Goal: Information Seeking & Learning: Check status

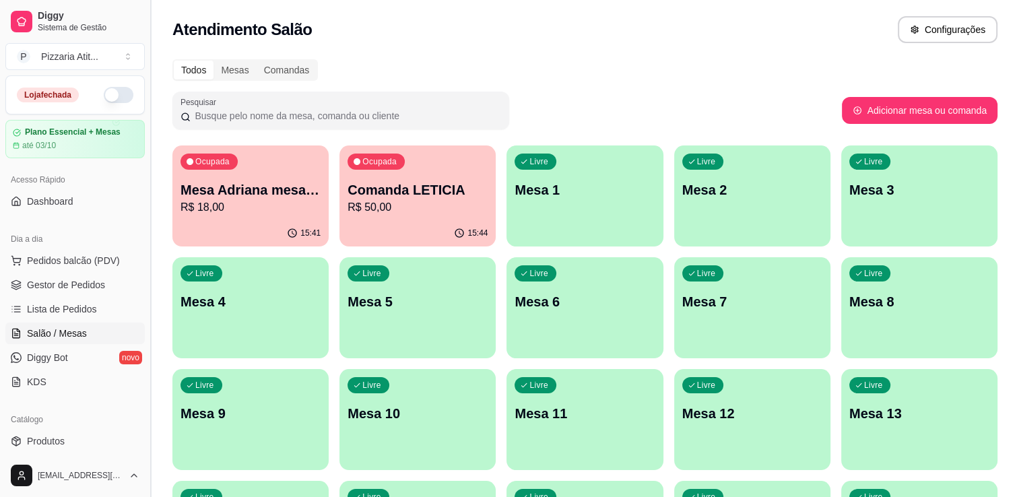
click at [145, 446] on button "Toggle Sidebar" at bounding box center [150, 248] width 11 height 497
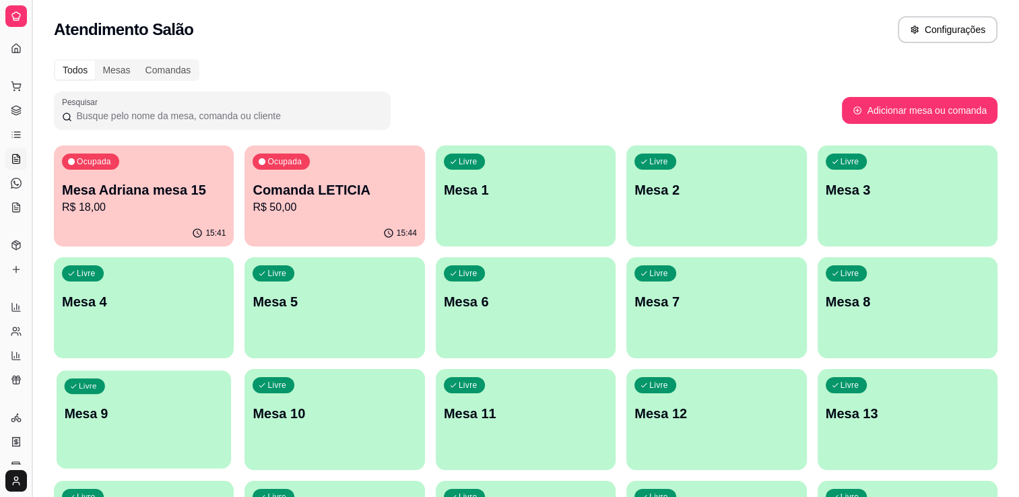
click at [145, 446] on div "Livre Mesa 9" at bounding box center [144, 411] width 174 height 82
click at [145, 446] on body "Diggy Sistema de Gestão P Pizzaria Atit ... Loja fechada Plano Essencial + Mesa…" at bounding box center [509, 248] width 1019 height 497
click at [353, 38] on div "Atendimento Salão Configurações" at bounding box center [525, 29] width 943 height 27
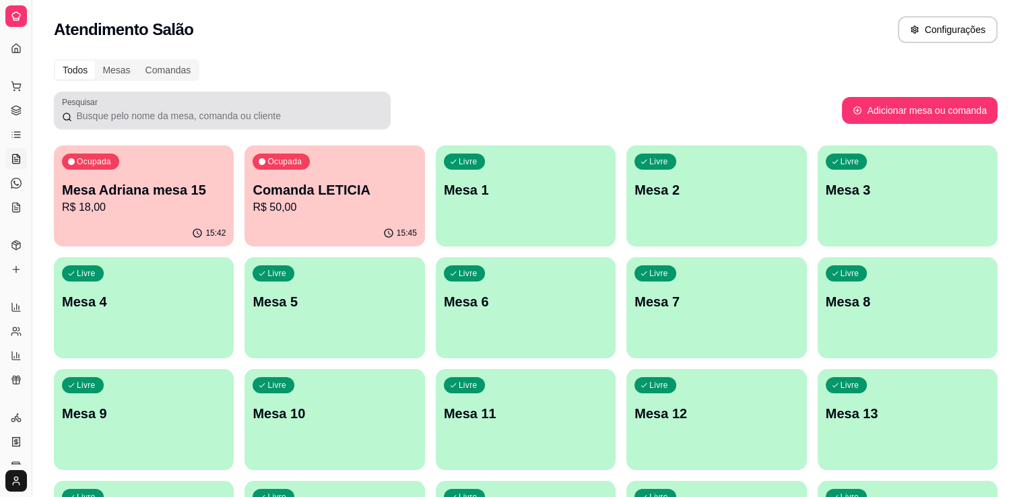
click at [311, 123] on div at bounding box center [222, 110] width 320 height 27
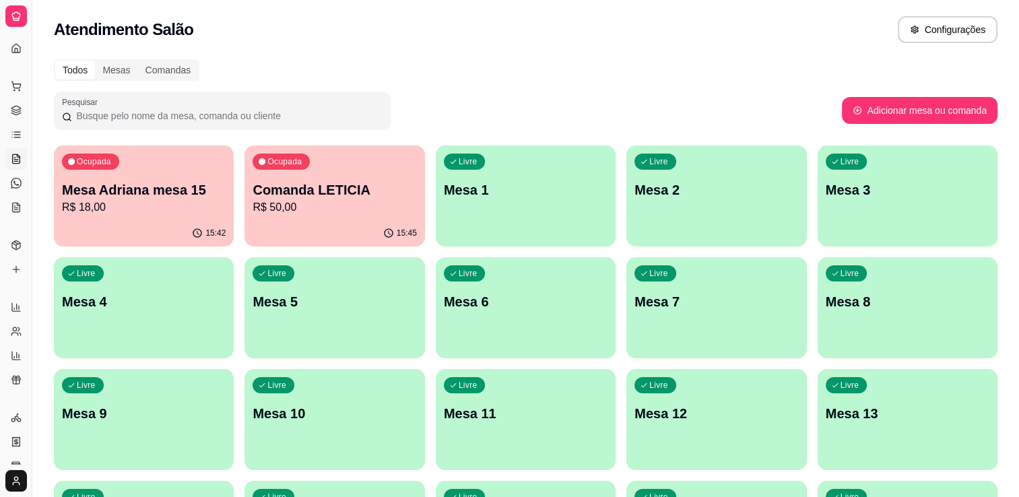
click at [82, 71] on div "Todos" at bounding box center [75, 70] width 40 height 19
click at [55, 61] on input "Todos" at bounding box center [55, 61] width 0 height 0
click at [82, 71] on div "Todos" at bounding box center [75, 70] width 40 height 19
click at [55, 61] on input "Todos" at bounding box center [55, 61] width 0 height 0
click at [13, 54] on div "Dia a dia" at bounding box center [15, 65] width 21 height 22
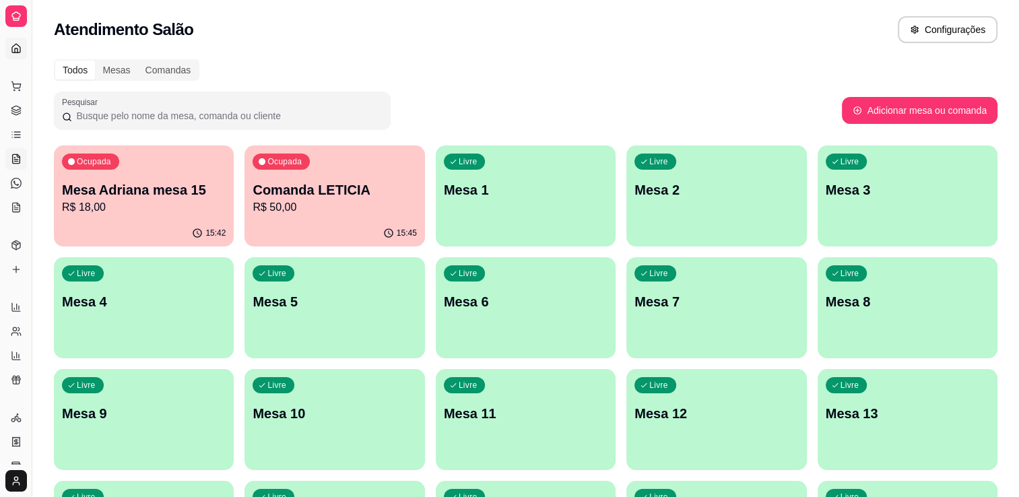
click at [15, 46] on icon at bounding box center [16, 48] width 11 height 11
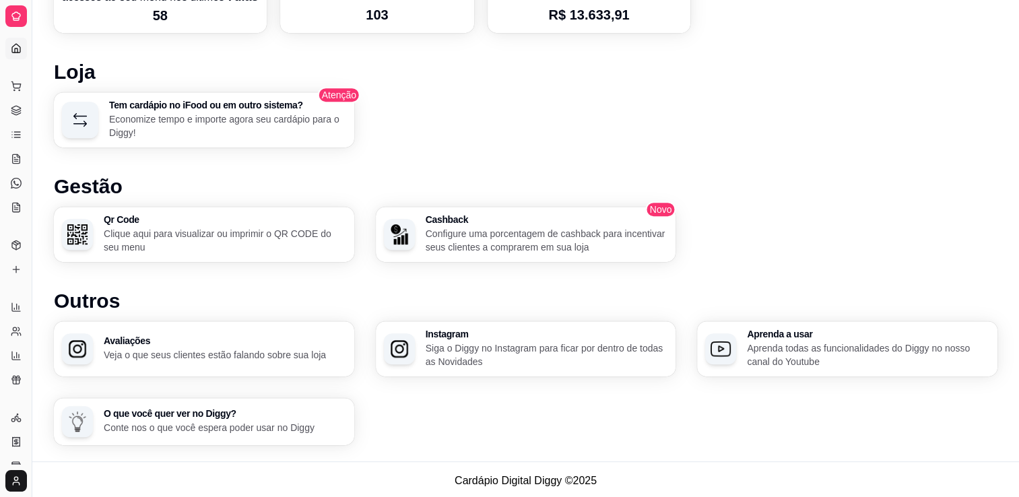
scroll to position [693, 0]
drag, startPoint x: 8, startPoint y: 245, endPoint x: 18, endPoint y: 232, distance: 15.9
click at [8, 245] on link "Produtos" at bounding box center [16, 245] width 22 height 22
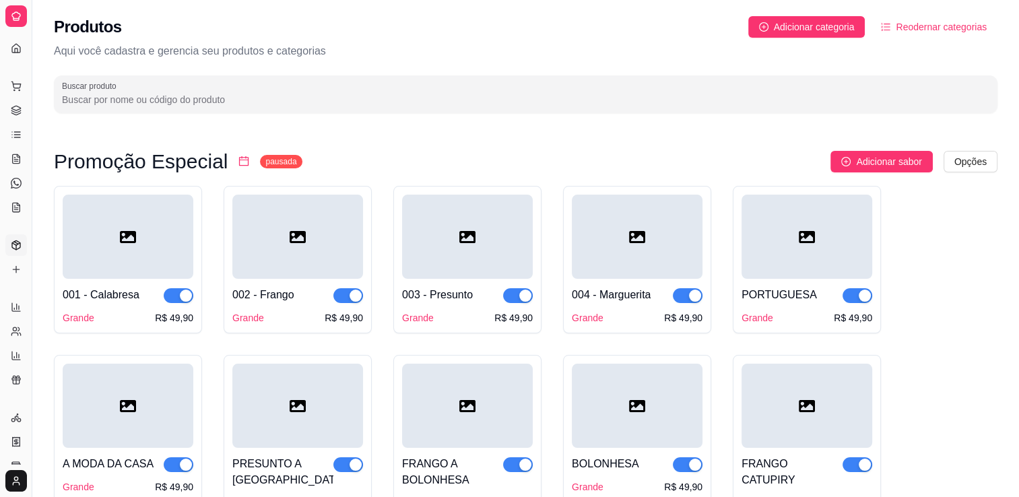
click at [230, 104] on input "Buscar produto" at bounding box center [525, 99] width 927 height 13
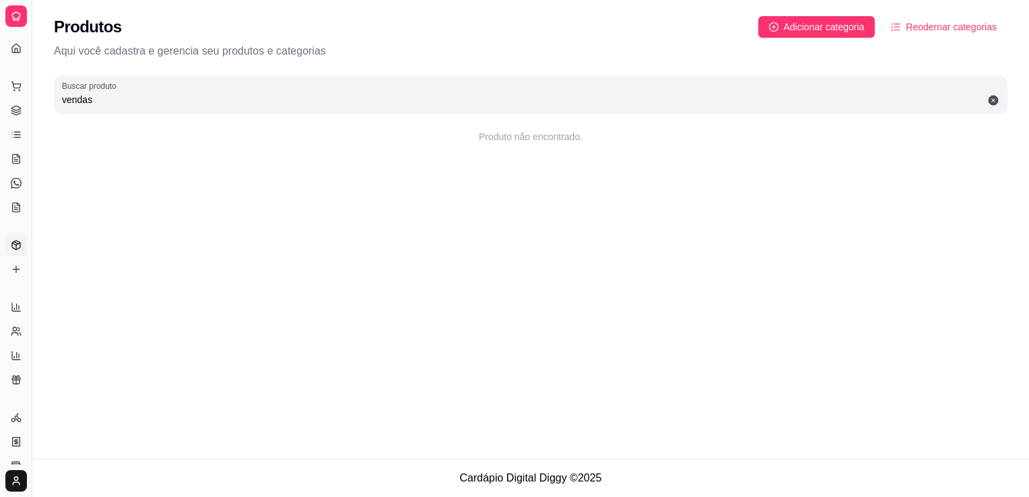
type input "vendas"
click at [16, 54] on div "Dia a dia" at bounding box center [15, 65] width 21 height 22
click at [14, 54] on div "Dia a dia" at bounding box center [15, 65] width 21 height 22
click at [10, 20] on div at bounding box center [16, 16] width 22 height 22
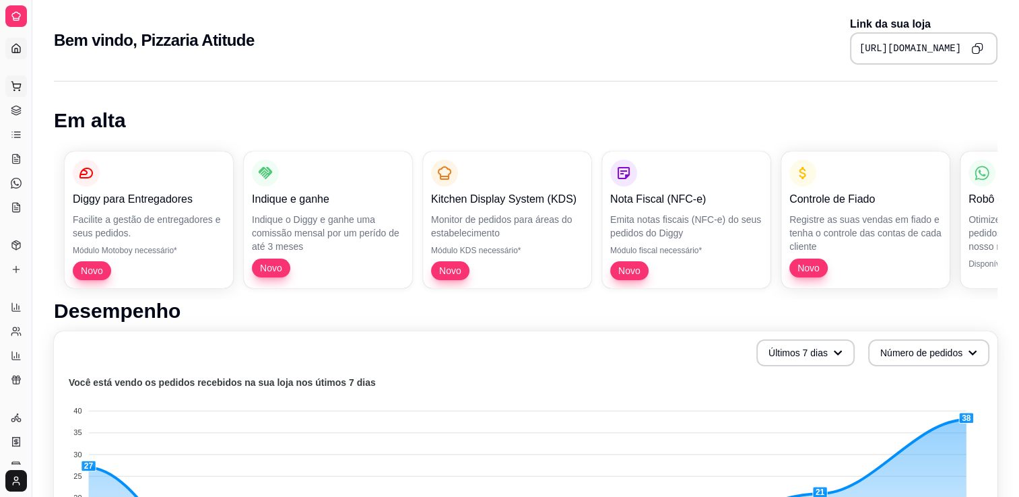
click at [17, 88] on icon at bounding box center [16, 86] width 11 height 11
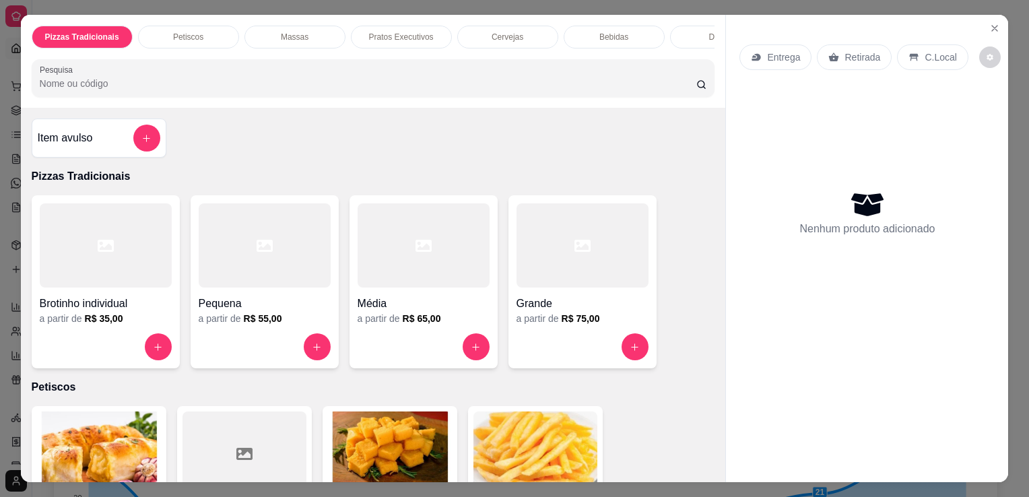
click at [21, 108] on div "Pizzas Tradicionais Petiscos Massas Pratos Executivos Cervejas Bebidas Doses Dr…" at bounding box center [373, 61] width 705 height 93
click at [990, 23] on icon "Close" at bounding box center [994, 28] width 11 height 11
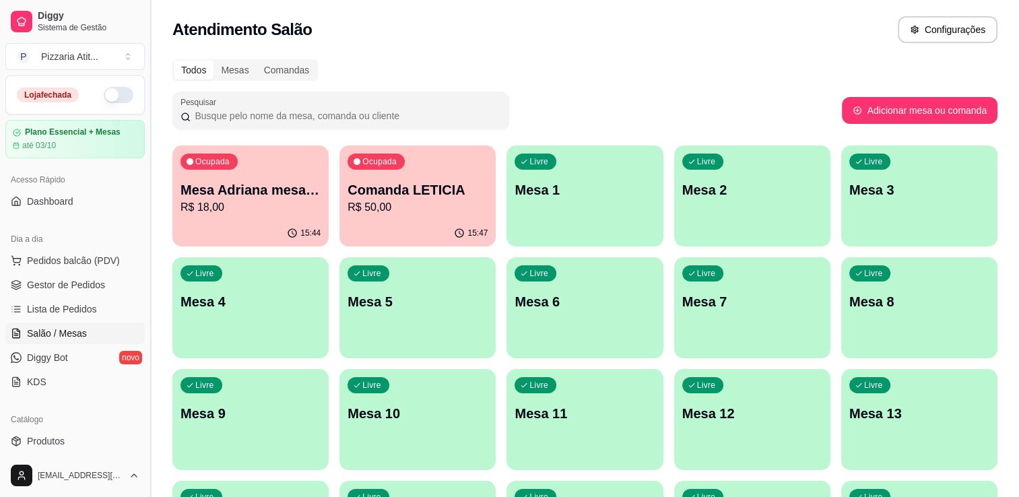
click at [146, 444] on button "Toggle Sidebar" at bounding box center [150, 248] width 11 height 497
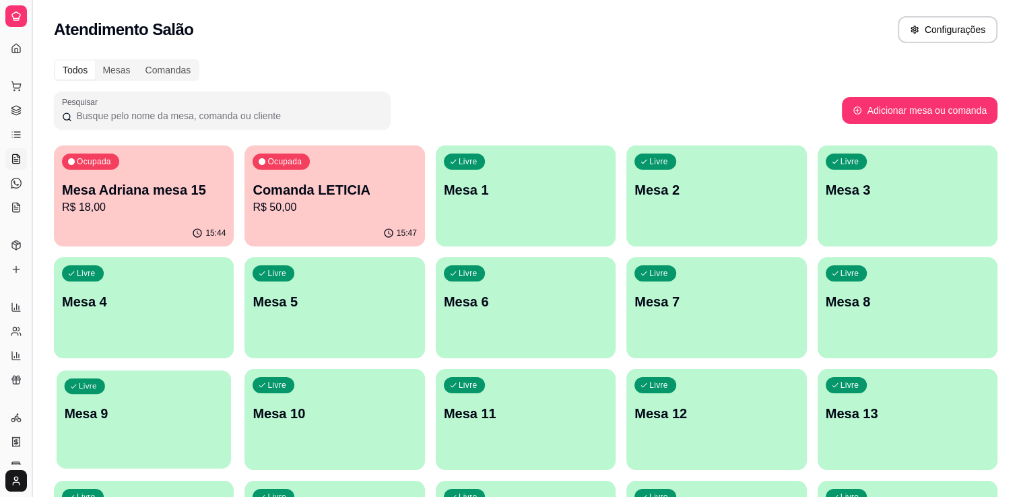
click at [146, 444] on div "Livre Mesa 9" at bounding box center [144, 411] width 174 height 82
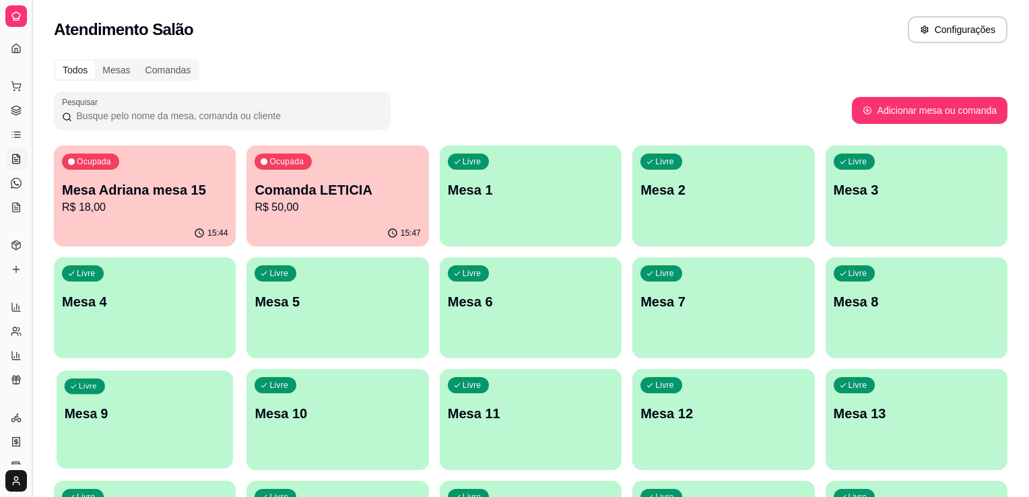
click at [146, 444] on body "Diggy Sistema de Gestão P Pizzaria Atit ... Loja fechada Plano Essencial + Mesa…" at bounding box center [514, 248] width 1029 height 497
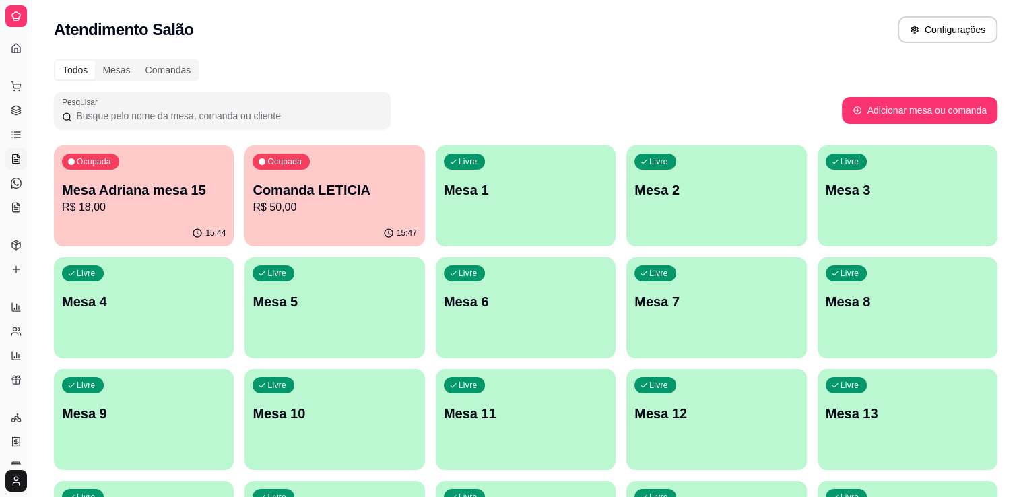
click at [24, 268] on link "Complementos" at bounding box center [16, 270] width 22 height 22
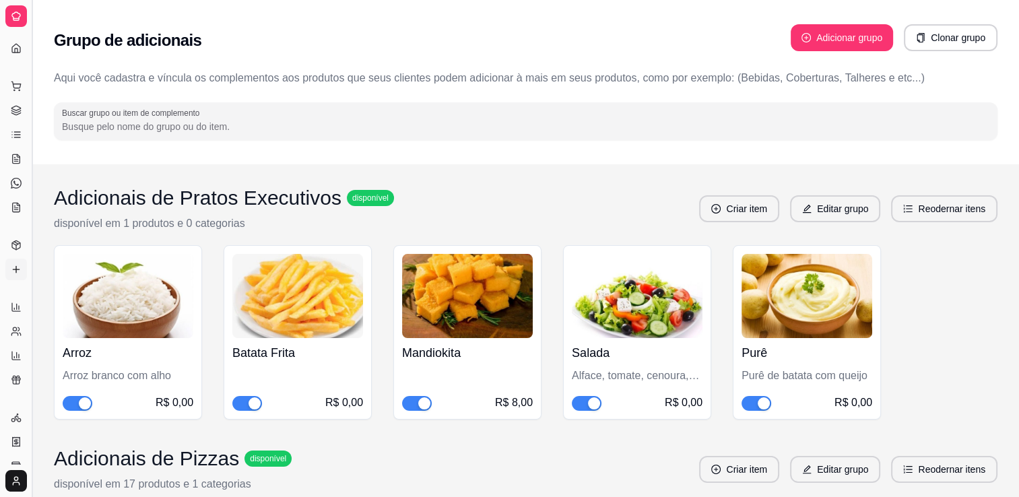
click at [28, 404] on button "Toggle Sidebar" at bounding box center [31, 248] width 11 height 497
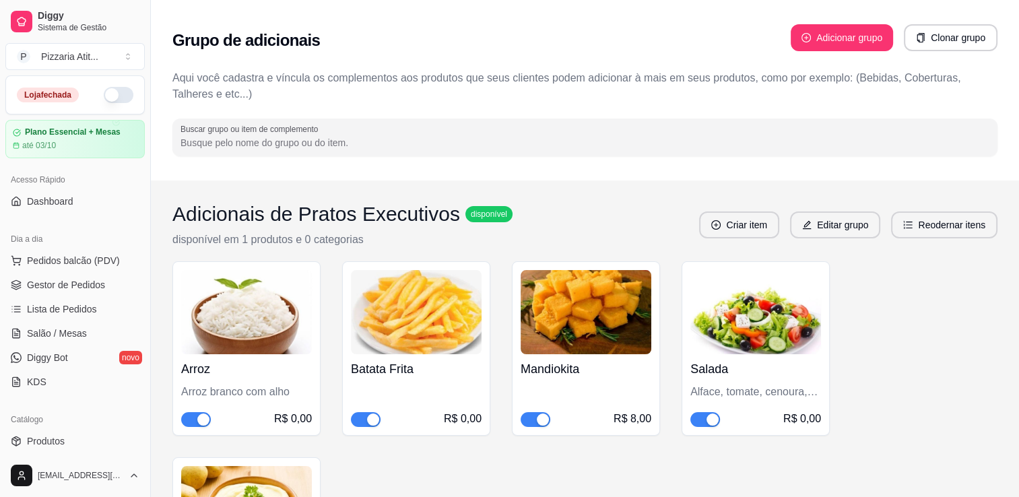
click at [116, 96] on button "button" at bounding box center [119, 95] width 30 height 16
click at [116, 411] on div "Catálogo" at bounding box center [74, 420] width 139 height 22
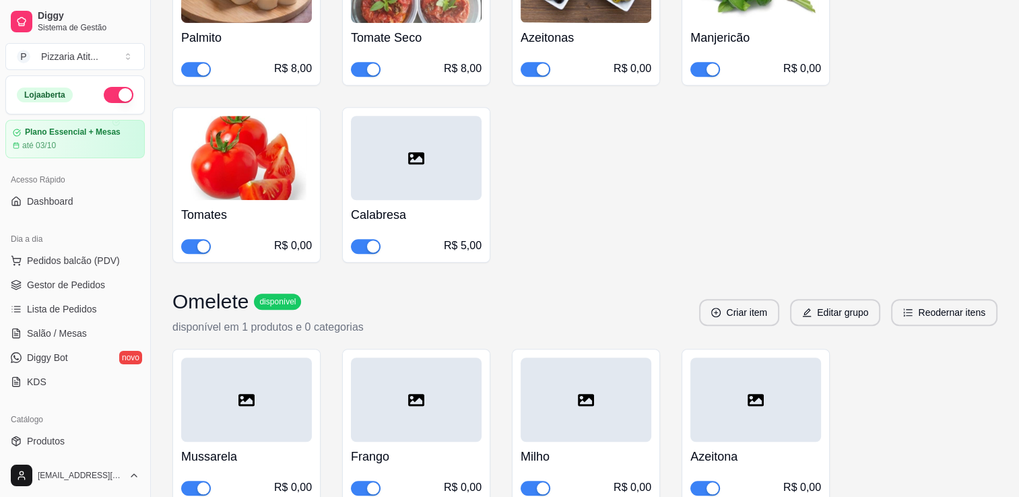
scroll to position [970, 0]
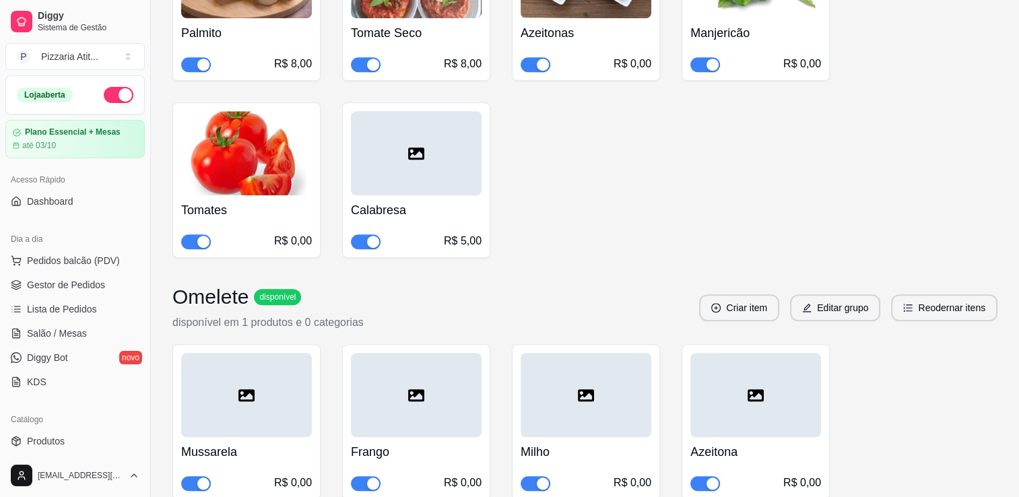
click at [70, 402] on div "Loja aberta Plano Essencial + Mesas até 03/10 Acesso Rápido Dashboard Dia a dia…" at bounding box center [75, 264] width 150 height 378
drag, startPoint x: 70, startPoint y: 402, endPoint x: 55, endPoint y: 344, distance: 59.9
click at [55, 344] on div "Loja aberta Plano Essencial + Mesas até 03/10 Acesso Rápido Dashboard Dia a dia…" at bounding box center [75, 264] width 150 height 378
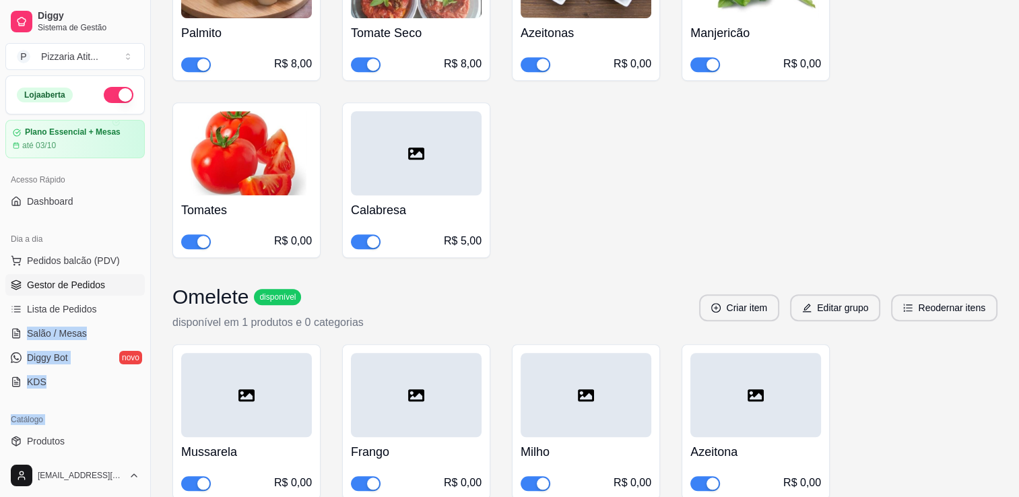
drag, startPoint x: 55, startPoint y: 344, endPoint x: 48, endPoint y: 283, distance: 61.6
click at [48, 283] on span "Gestor de Pedidos" at bounding box center [66, 284] width 78 height 13
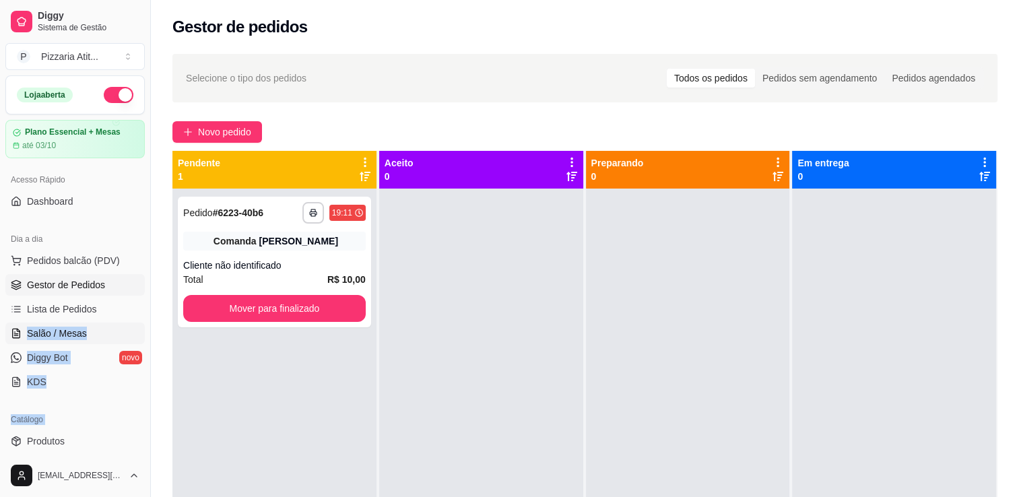
click at [75, 333] on span "Salão / Mesas" at bounding box center [57, 333] width 60 height 13
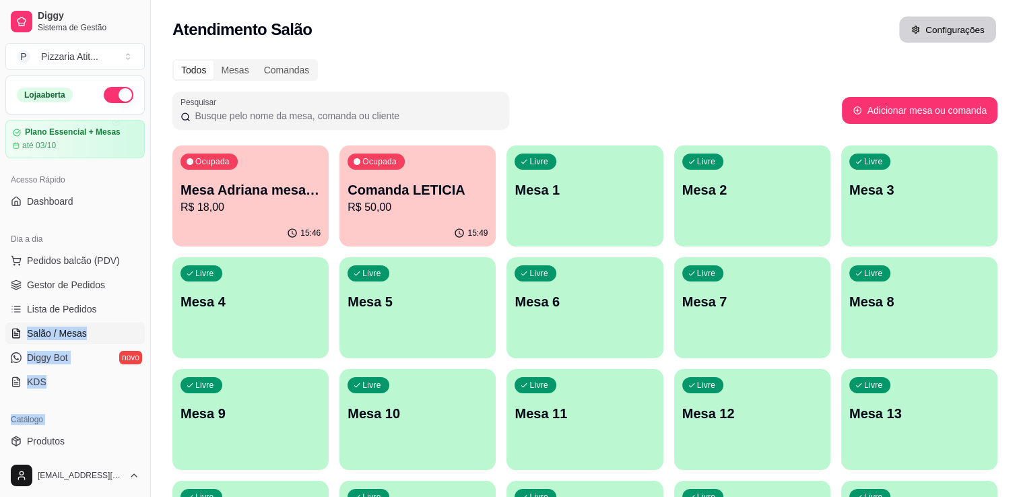
click at [936, 30] on button "Configurações" at bounding box center [947, 30] width 97 height 26
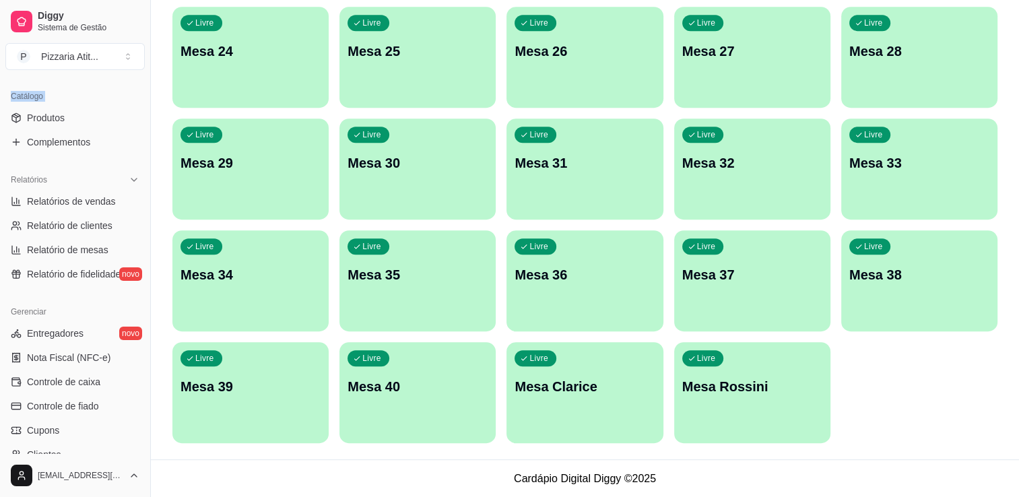
scroll to position [354, 0]
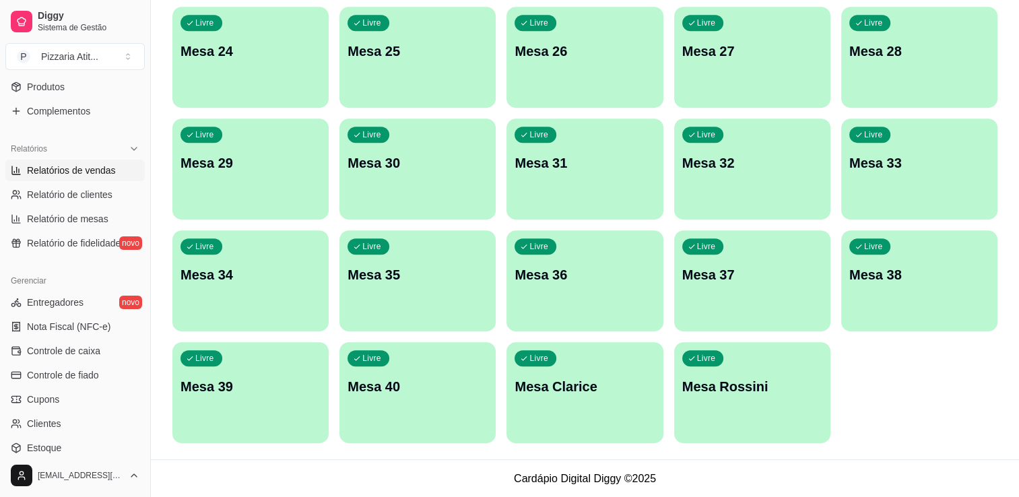
click at [84, 168] on span "Relatórios de vendas" at bounding box center [71, 170] width 89 height 13
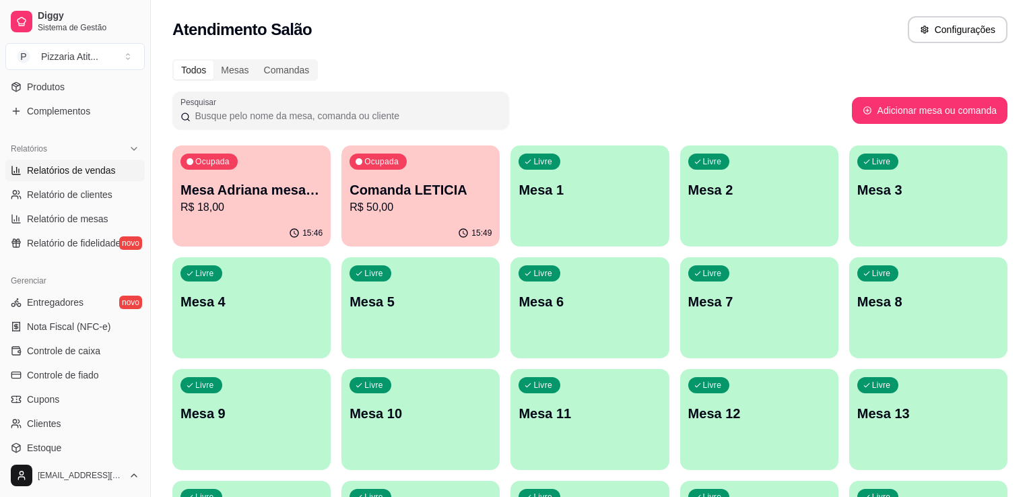
select select "ALL"
select select "0"
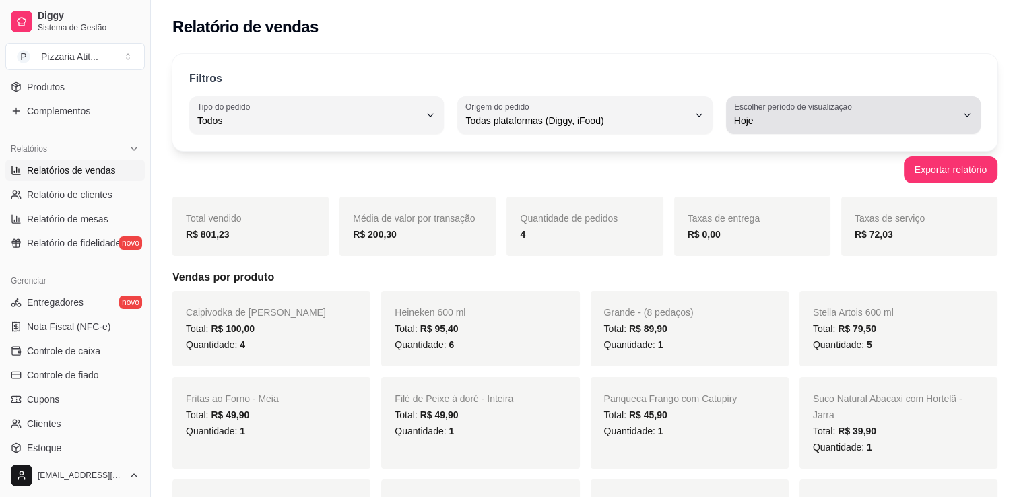
click at [966, 115] on icon "button" at bounding box center [966, 115] width 11 height 11
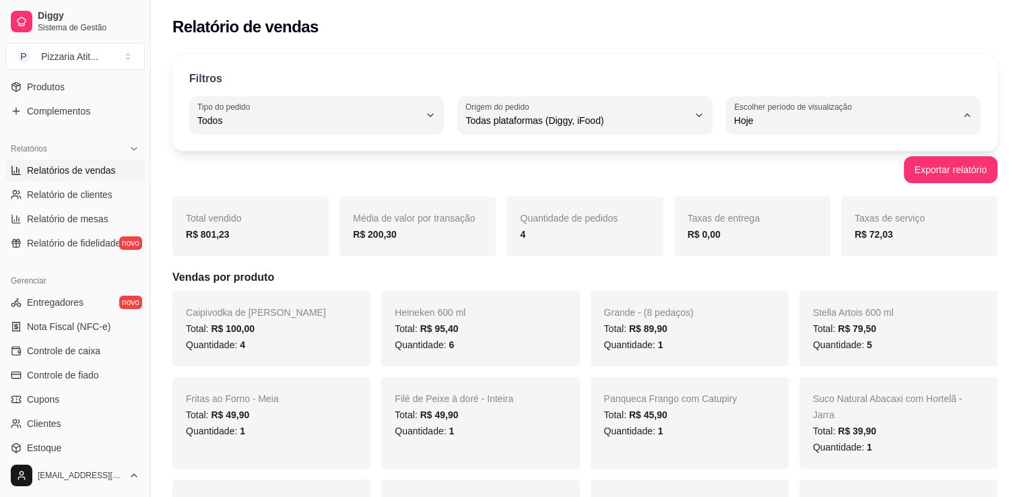
click at [762, 176] on span "Ontem" at bounding box center [846, 174] width 211 height 13
type input "1"
select select "1"
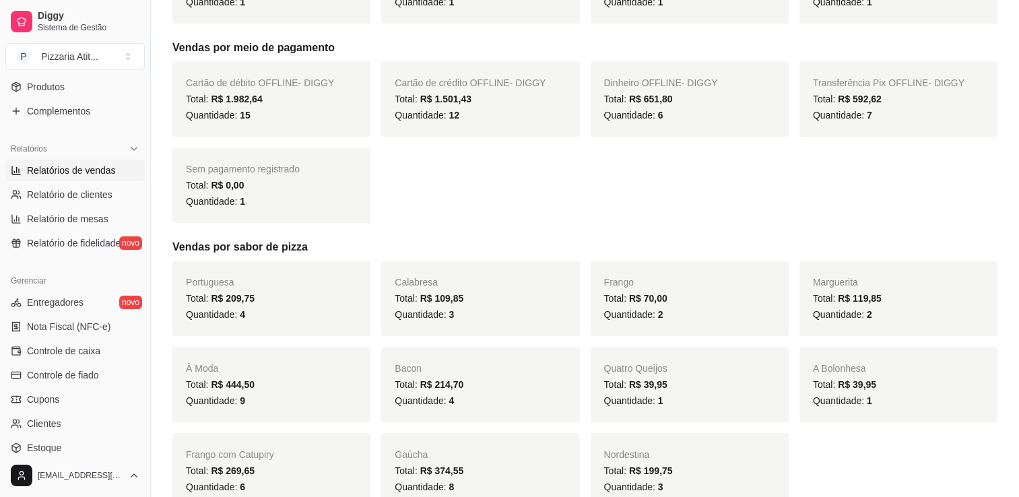
scroll to position [1306, 0]
click at [1005, 253] on div "Filtros ALL Tipo do pedido Todos Entrega Retirada Mesa Consumo local Tipo do pe…" at bounding box center [585, 87] width 868 height 2694
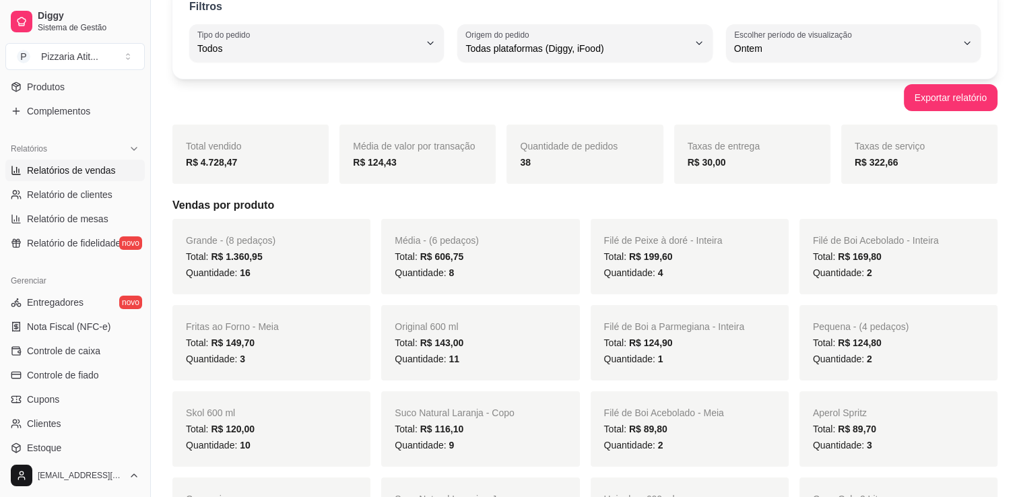
scroll to position [0, 0]
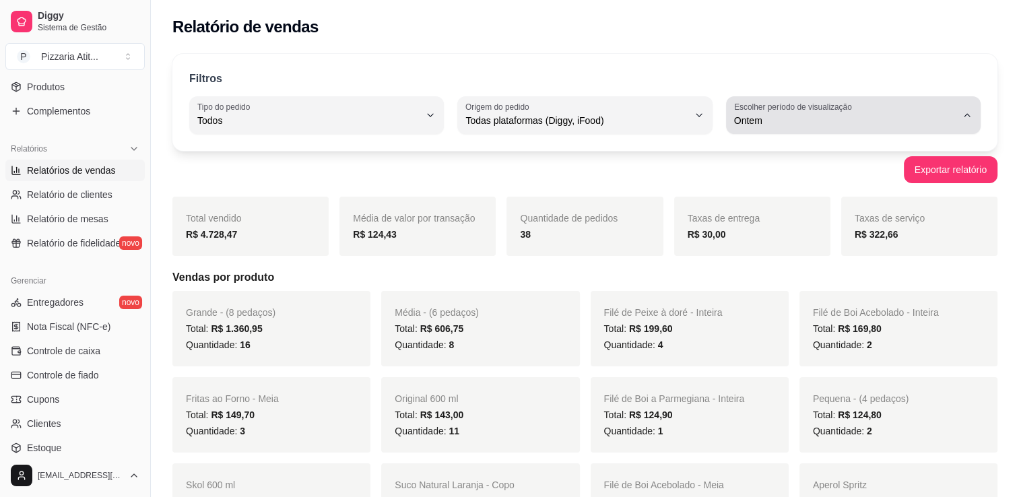
click at [967, 122] on button "Escolher período de visualização Ontem" at bounding box center [853, 115] width 254 height 38
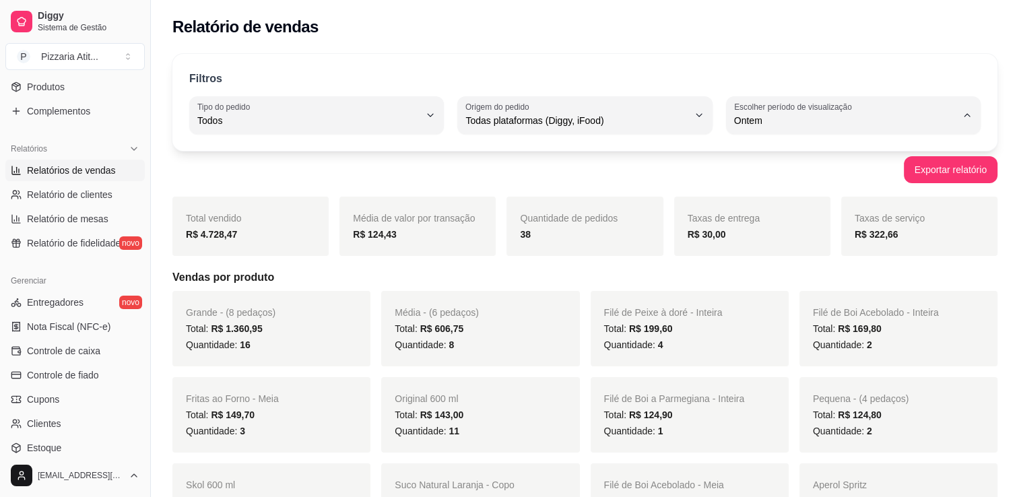
click at [827, 149] on span "Hoje" at bounding box center [846, 151] width 211 height 13
type input "0"
select select "0"
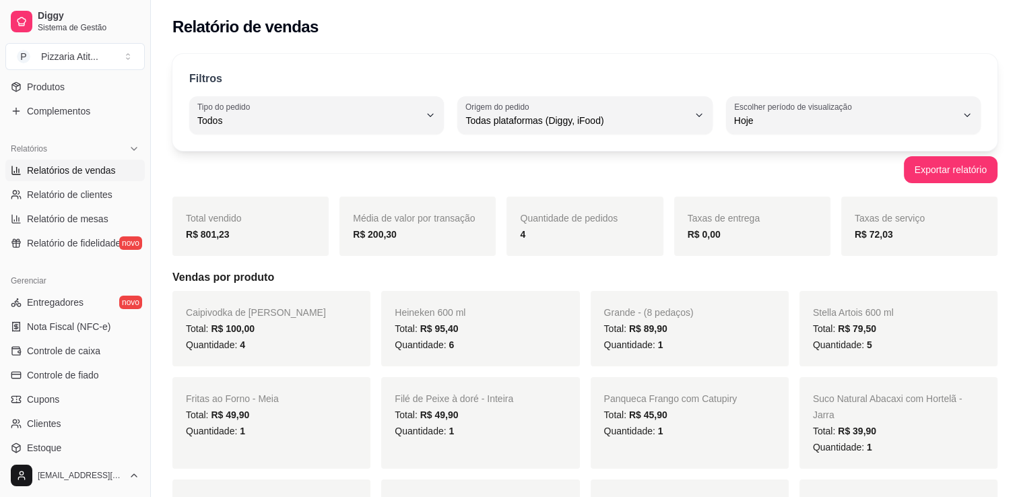
click at [262, 32] on h2 "Relatório de vendas" at bounding box center [245, 27] width 146 height 22
click at [356, 350] on div "Quantidade: 4" at bounding box center [271, 345] width 171 height 16
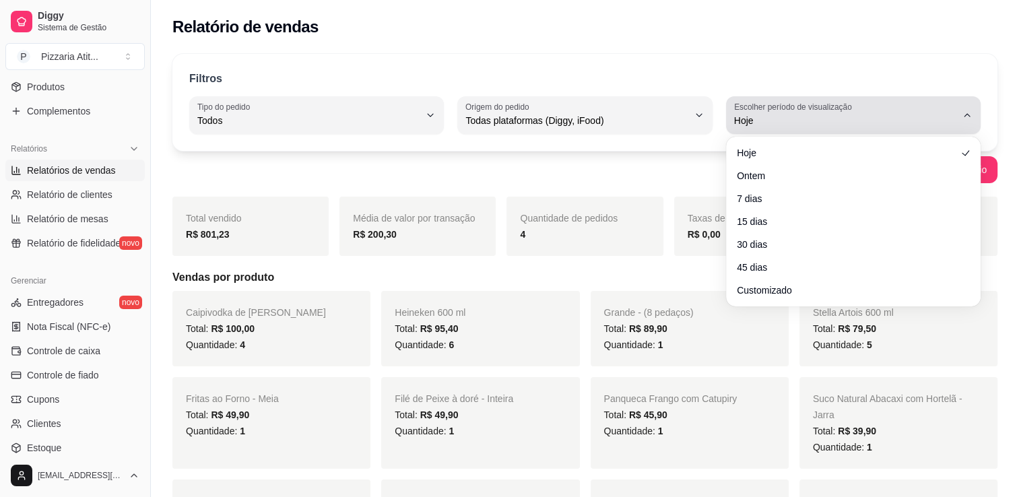
click at [966, 118] on icon "button" at bounding box center [966, 115] width 11 height 11
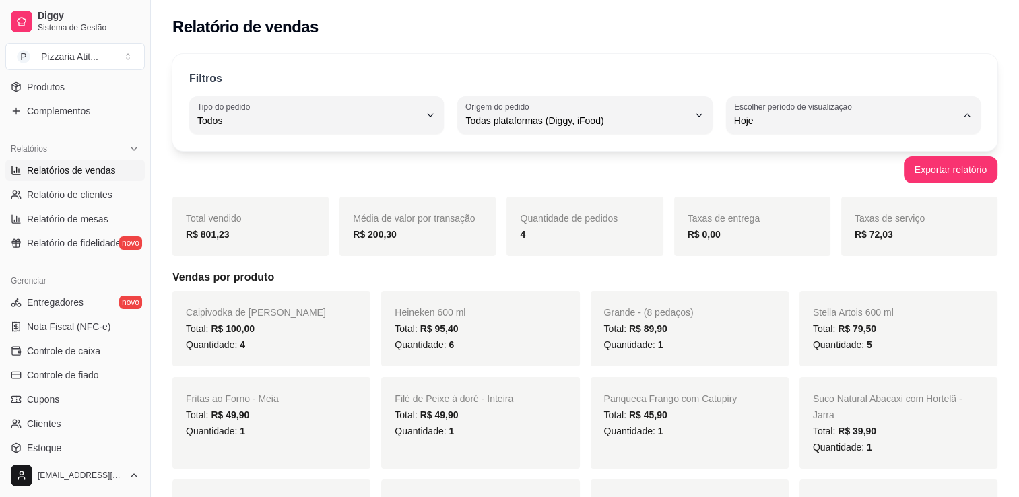
click at [786, 184] on li "Ontem" at bounding box center [853, 174] width 234 height 21
type input "1"
select select "1"
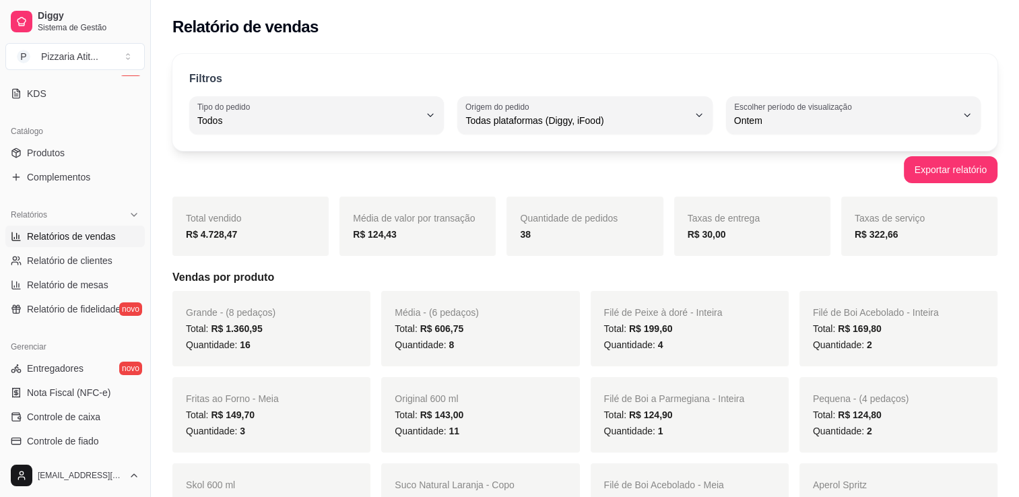
scroll to position [287, 0]
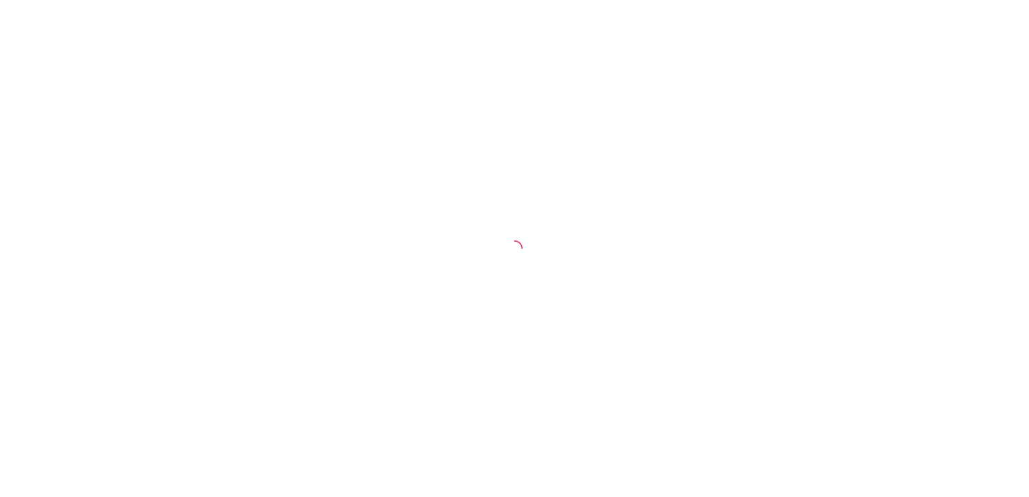
drag, startPoint x: 0, startPoint y: 0, endPoint x: 29, endPoint y: 102, distance: 105.7
click at [29, 102] on div at bounding box center [514, 248] width 1029 height 497
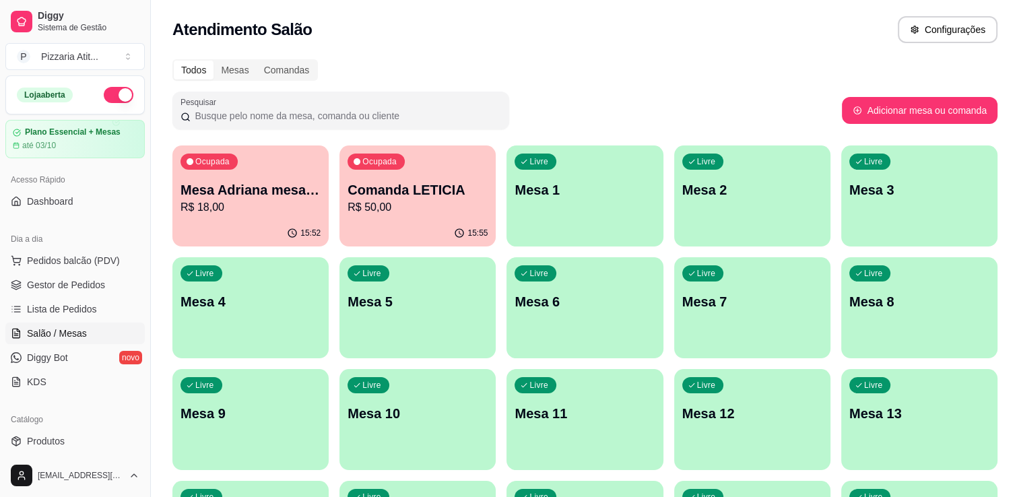
click at [107, 98] on button "button" at bounding box center [119, 95] width 30 height 16
